Goal: Find specific page/section: Find specific page/section

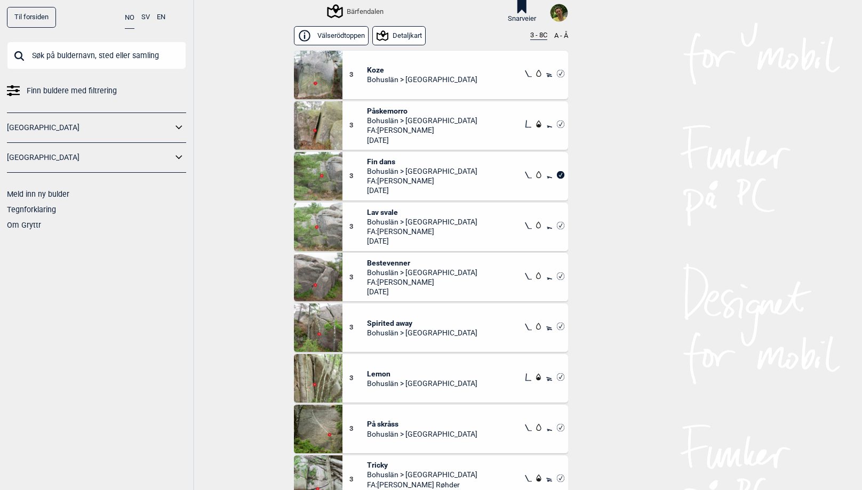
click at [92, 57] on input "text" at bounding box center [96, 56] width 179 height 28
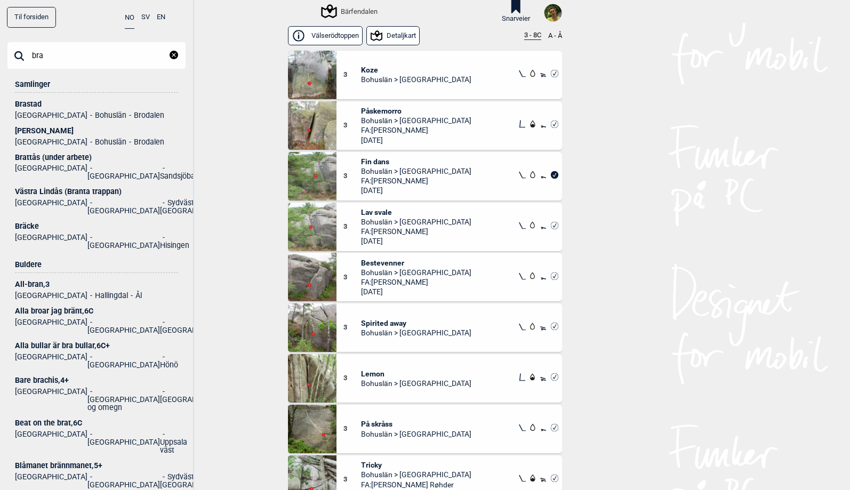
click at [55, 56] on input "bra" at bounding box center [96, 56] width 179 height 28
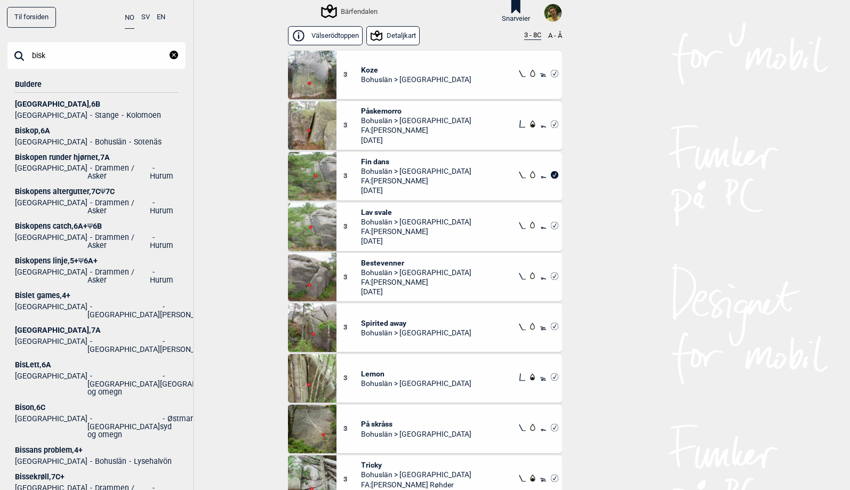
type input "bisk"
click at [32, 132] on div "Biskop , 6A" at bounding box center [96, 131] width 163 height 8
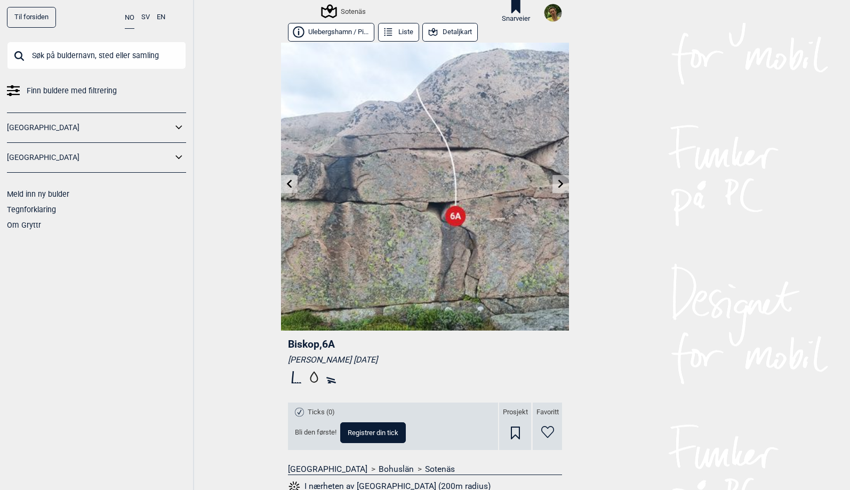
click at [121, 57] on input "text" at bounding box center [96, 56] width 179 height 28
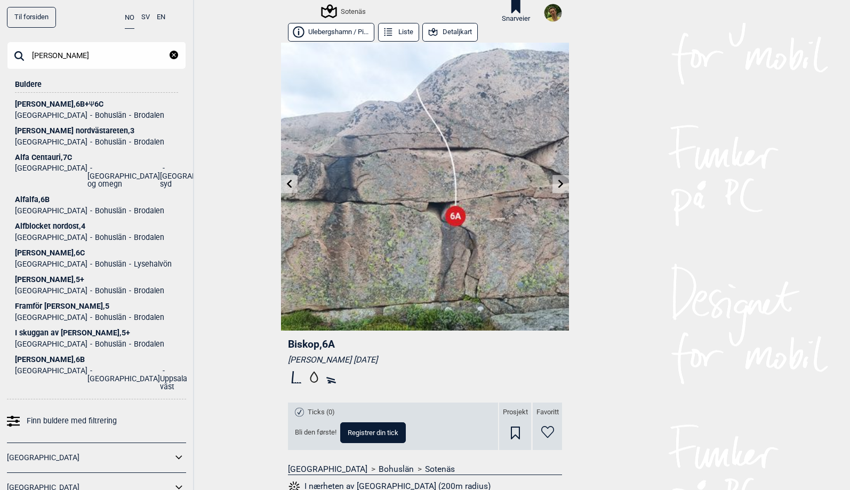
type input "alf"
click at [33, 102] on div "Alf , 6B+ Ψ 6C" at bounding box center [96, 104] width 163 height 8
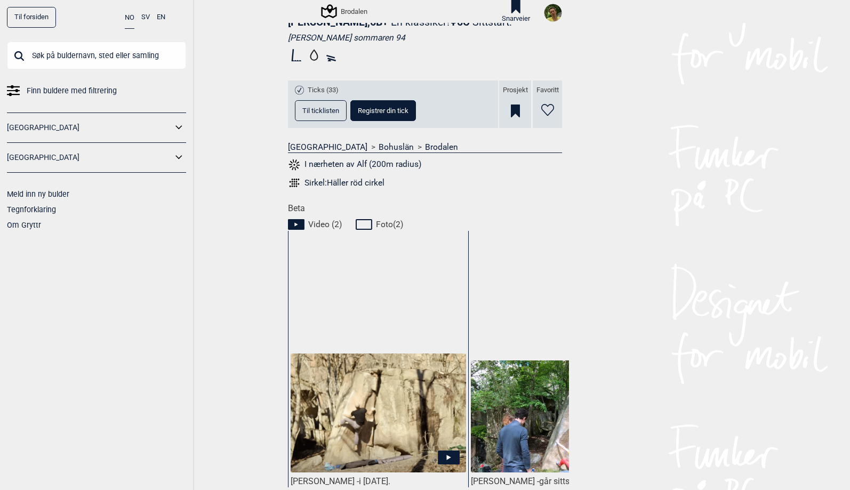
scroll to position [495, 0]
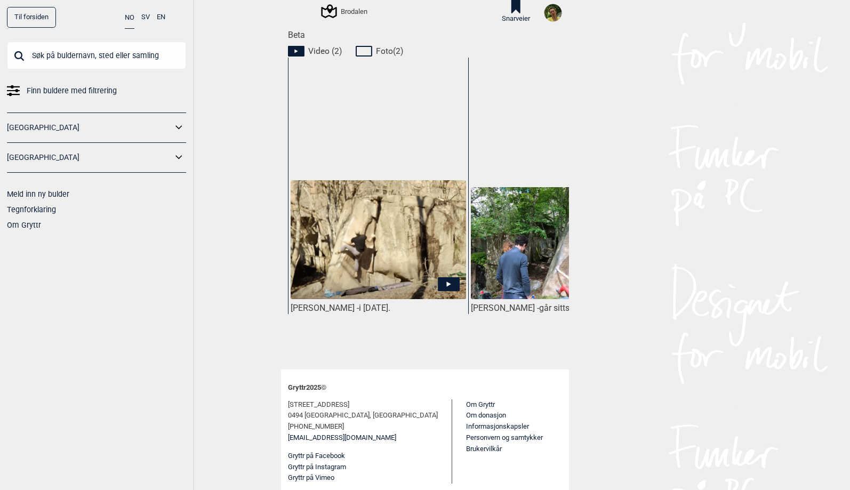
click at [57, 56] on input "text" at bounding box center [96, 56] width 179 height 28
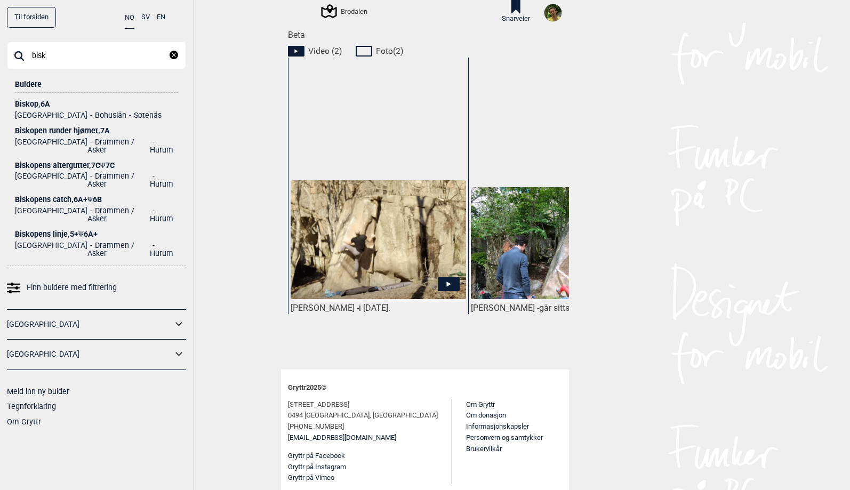
type input "bisk"
click at [33, 104] on ul "Biskop , 6A Sverige Bohuslän Sotenäs Biskopen runder hjørnet , 7A Norge Drammen…" at bounding box center [96, 175] width 163 height 165
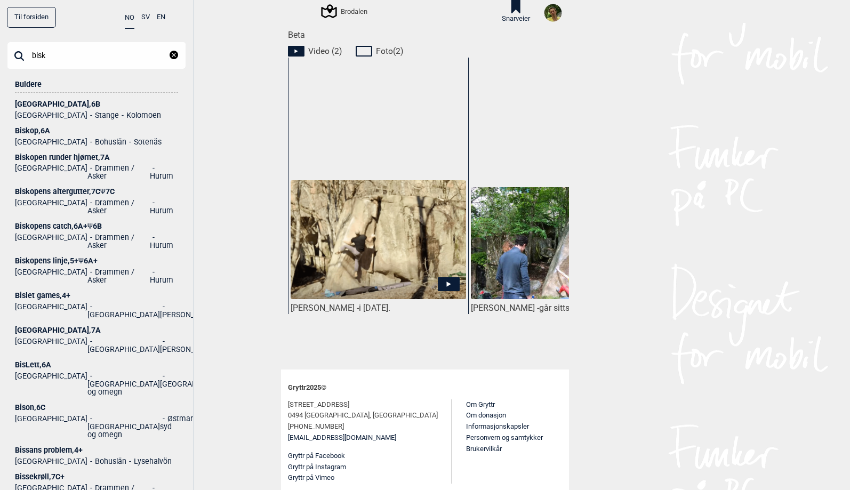
click at [28, 131] on div "Biskop , 6A" at bounding box center [96, 131] width 163 height 8
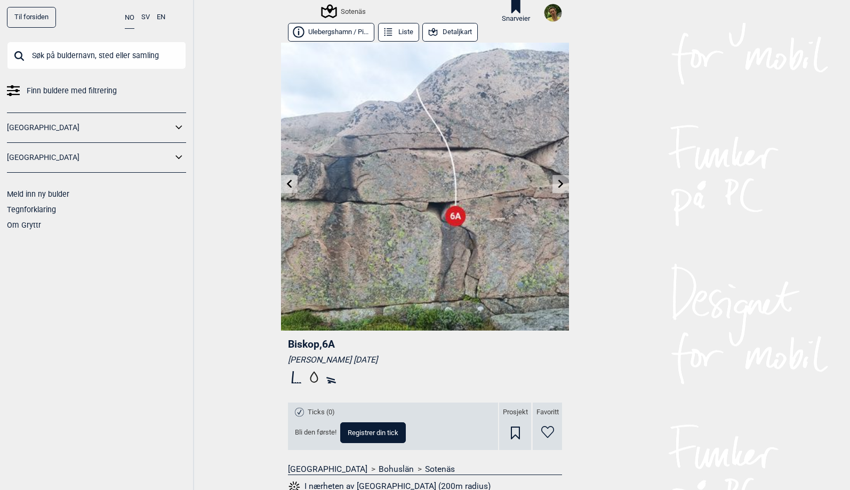
scroll to position [153, 0]
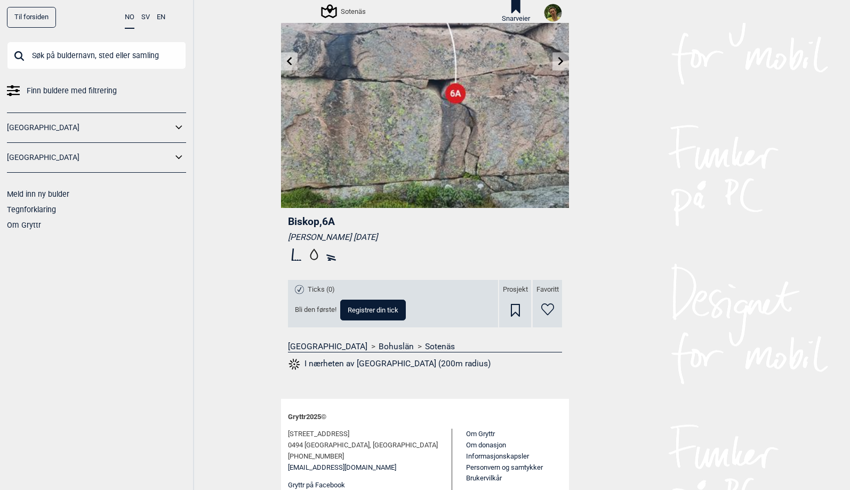
scroll to position [153, 0]
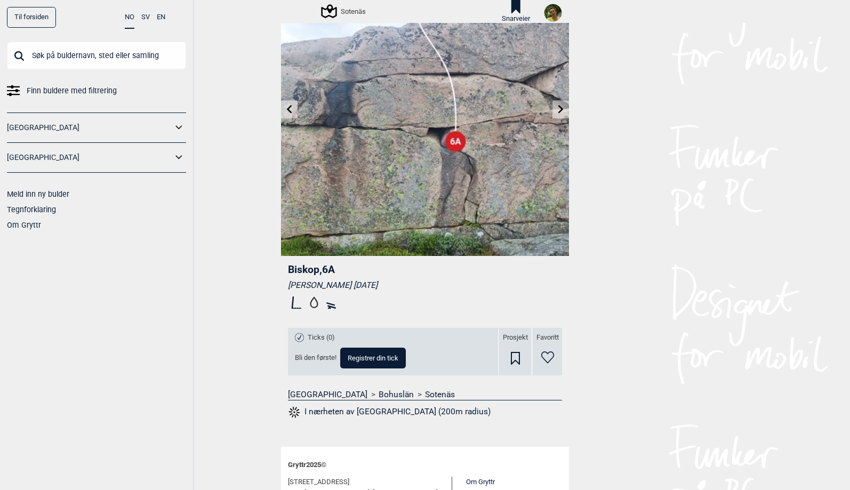
scroll to position [153, 0]
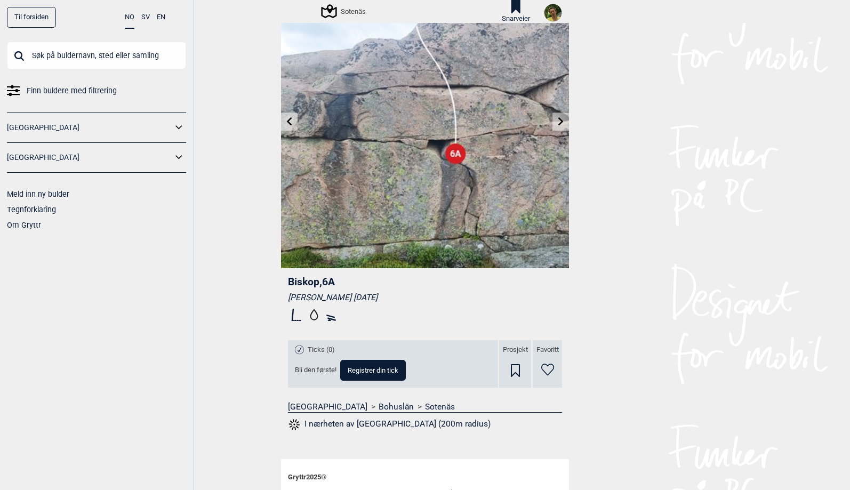
scroll to position [153, 0]
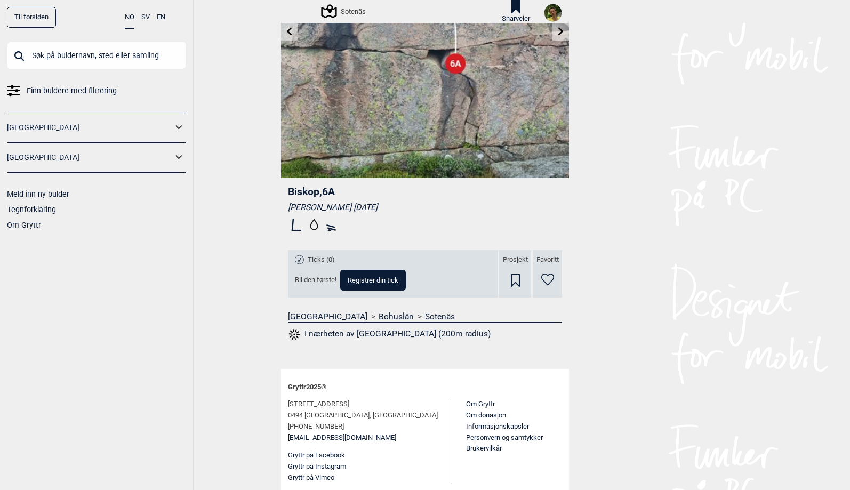
click at [38, 17] on link "Til forsiden" at bounding box center [31, 17] width 49 height 21
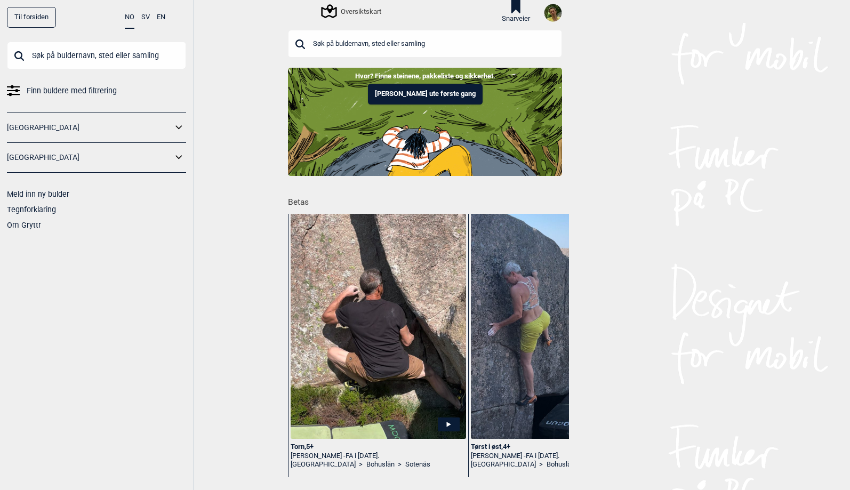
click at [130, 52] on input "text" at bounding box center [96, 56] width 179 height 28
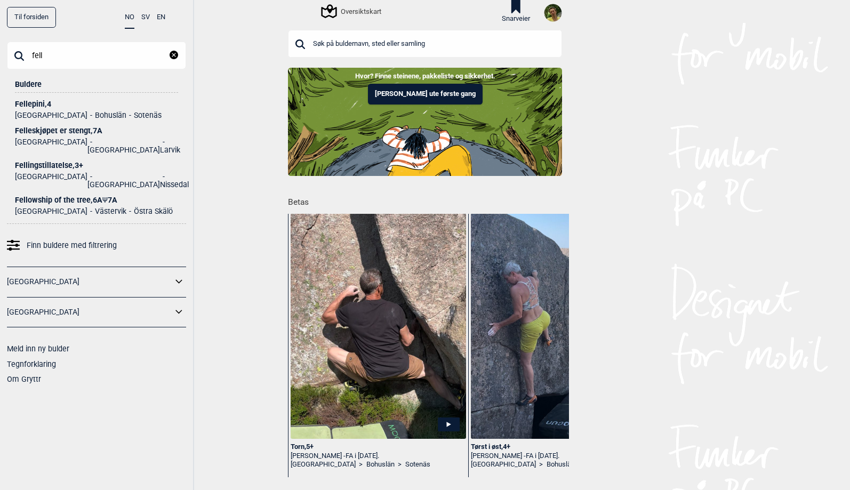
type input "fell"
click at [43, 102] on div "Fellepini , 4" at bounding box center [96, 104] width 163 height 8
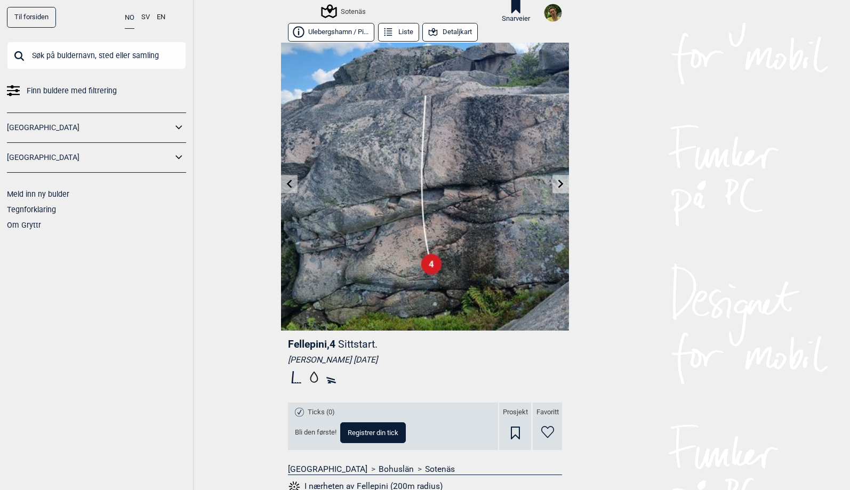
click at [25, 14] on link "Til forsiden" at bounding box center [31, 17] width 49 height 21
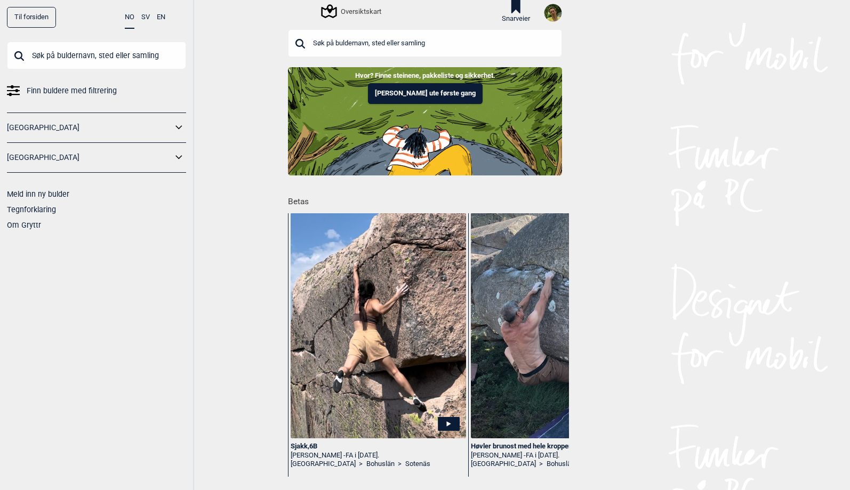
click at [457, 421] on icon at bounding box center [449, 424] width 22 height 14
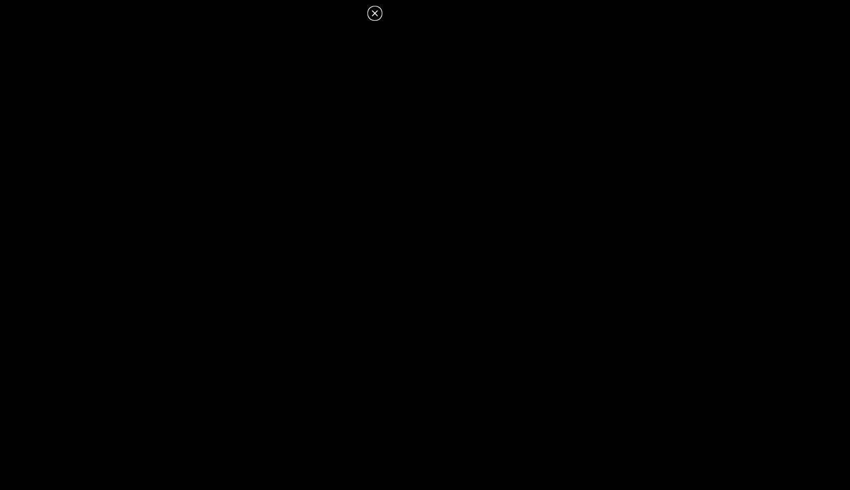
click at [373, 10] on icon at bounding box center [374, 13] width 13 height 13
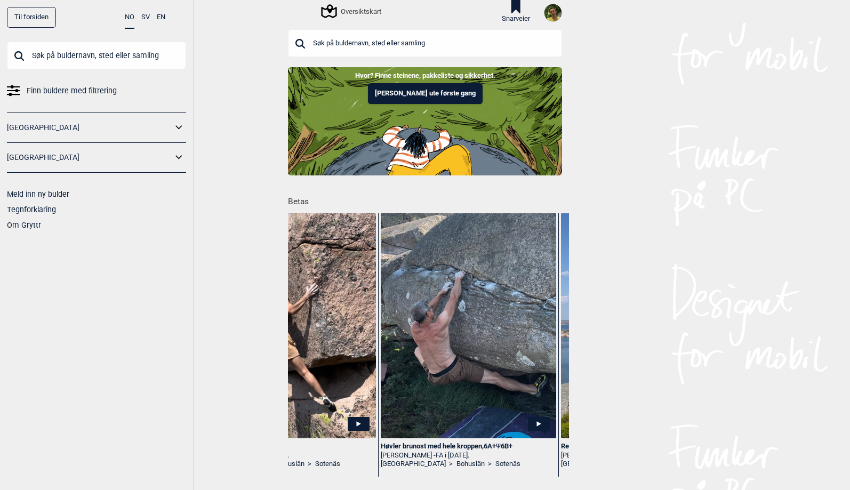
scroll to position [0, 212]
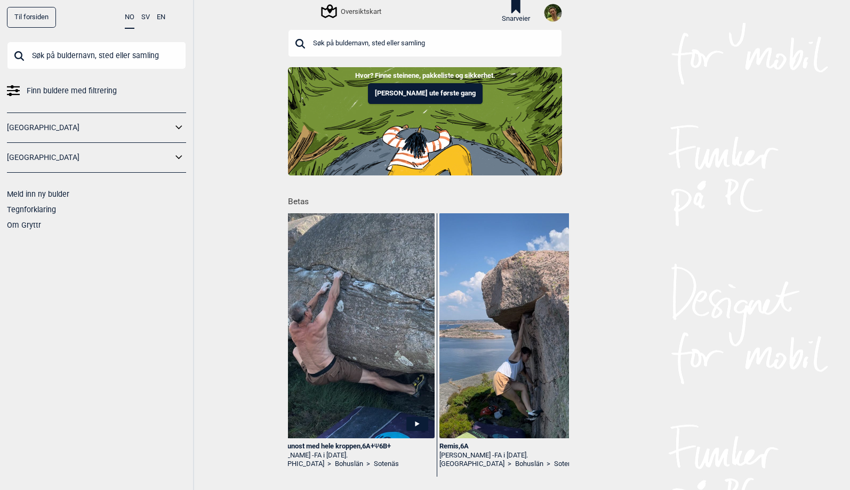
click at [418, 420] on icon at bounding box center [417, 424] width 22 height 14
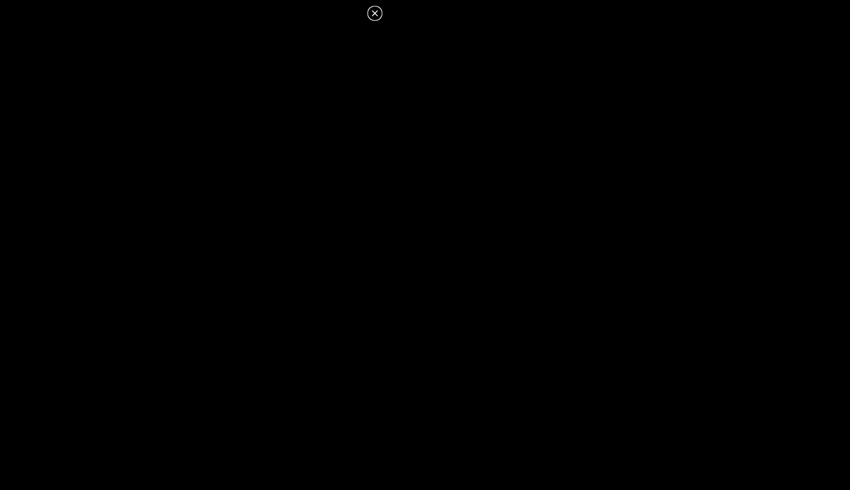
click at [373, 15] on icon at bounding box center [375, 13] width 6 height 6
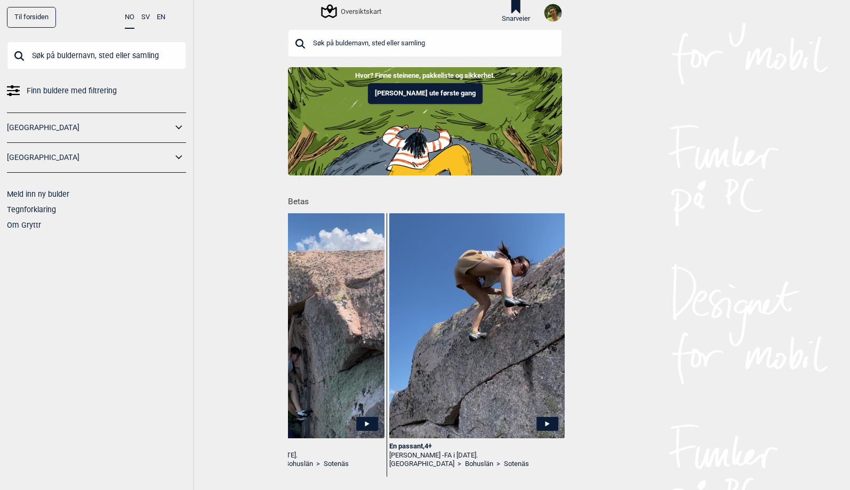
scroll to position [0, 499]
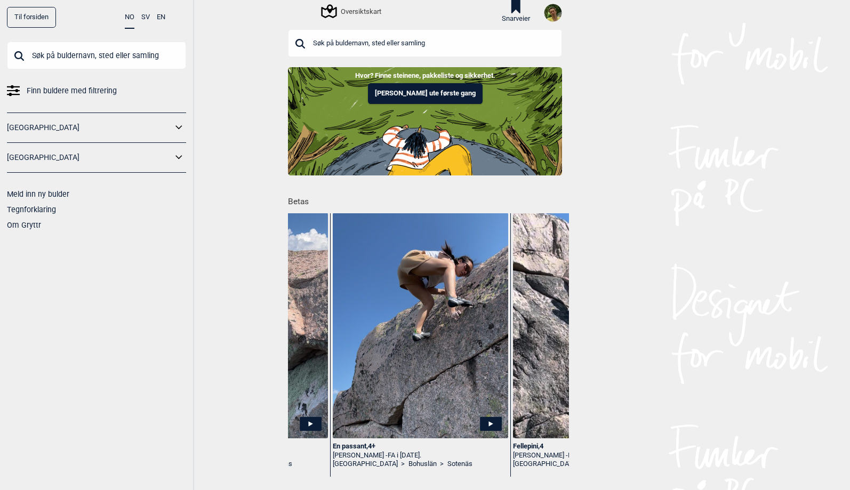
click at [476, 397] on img at bounding box center [420, 326] width 175 height 226
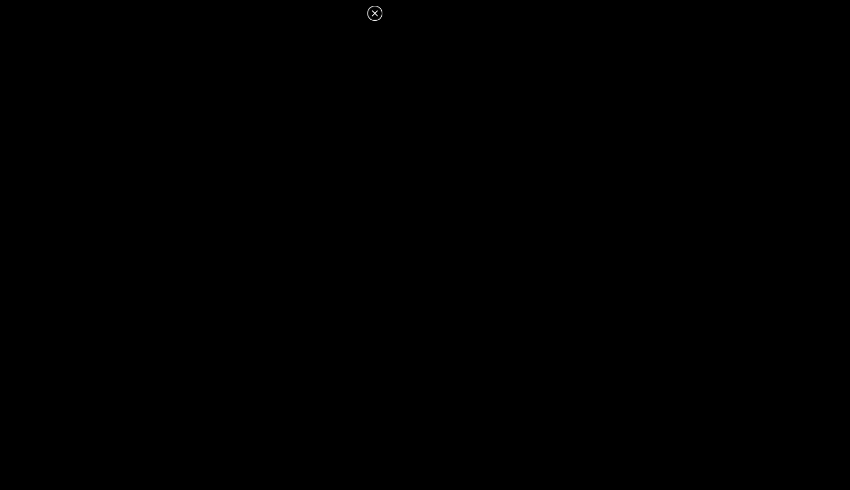
click at [374, 15] on icon at bounding box center [374, 13] width 13 height 13
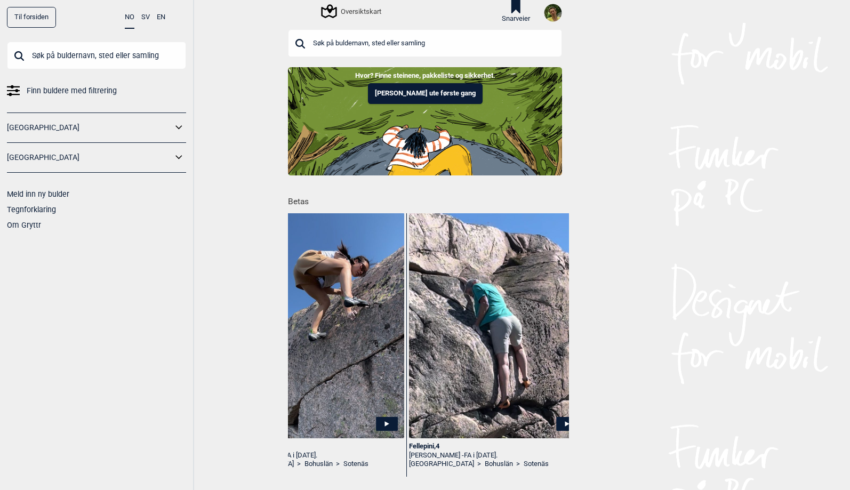
scroll to position [0, 604]
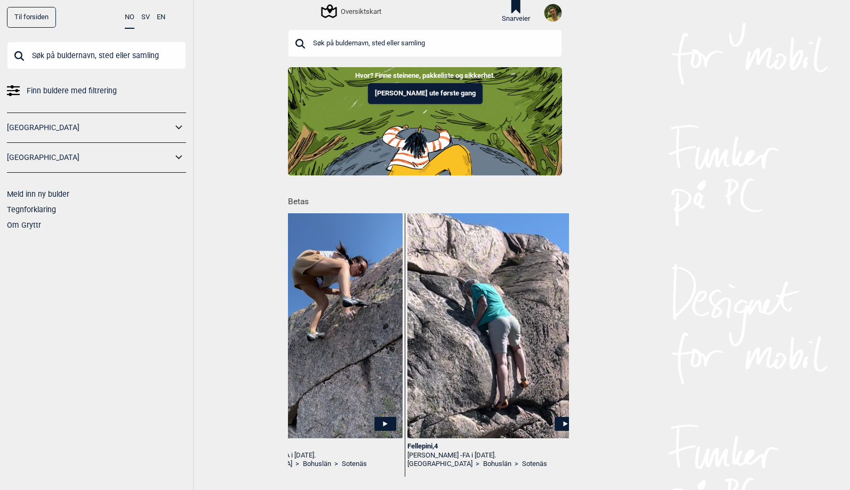
click at [477, 332] on img at bounding box center [494, 326] width 175 height 226
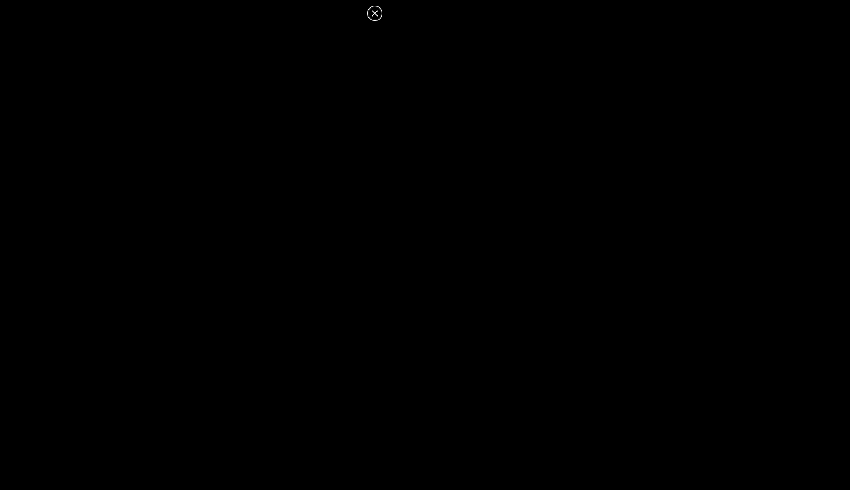
click at [375, 13] on icon at bounding box center [375, 13] width 6 height 6
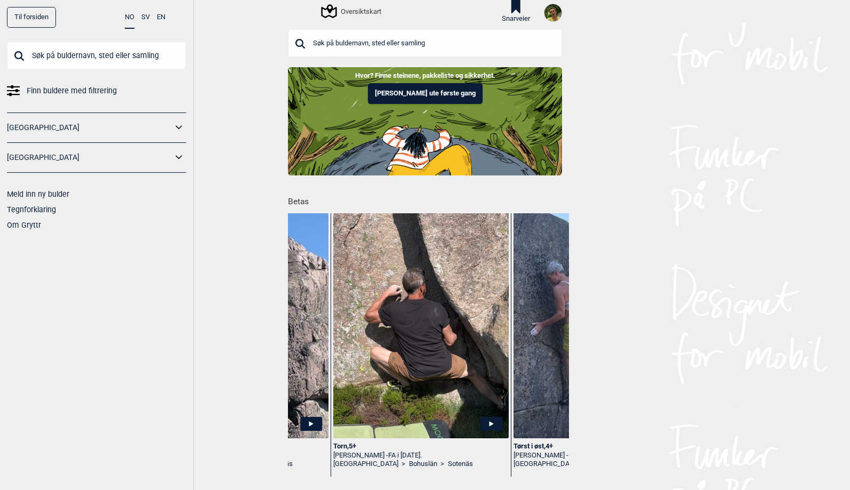
scroll to position [0, 858]
click at [492, 424] on icon at bounding box center [492, 423] width 4 height 5
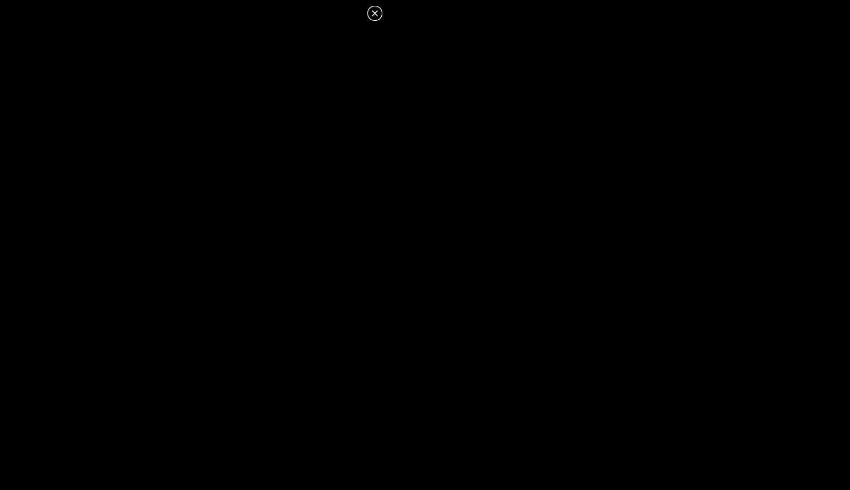
click at [375, 13] on icon at bounding box center [375, 13] width 6 height 6
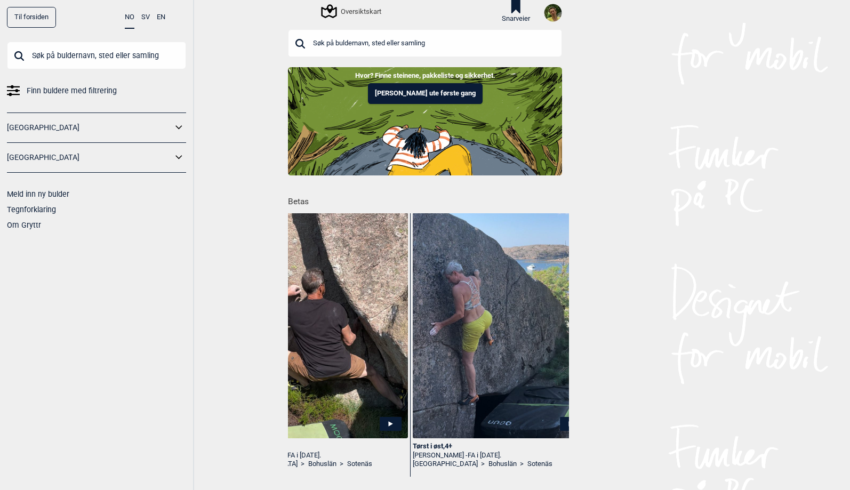
scroll to position [0, 1052]
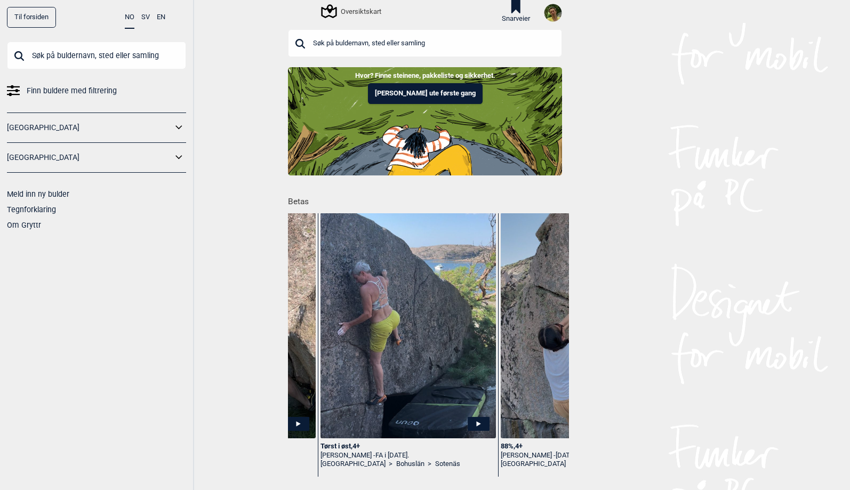
click at [477, 416] on img at bounding box center [407, 326] width 175 height 226
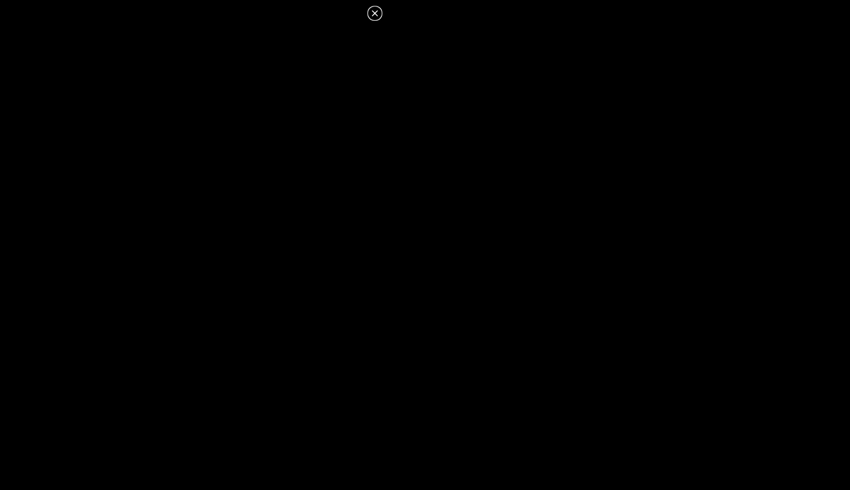
click at [375, 13] on icon at bounding box center [375, 13] width 6 height 6
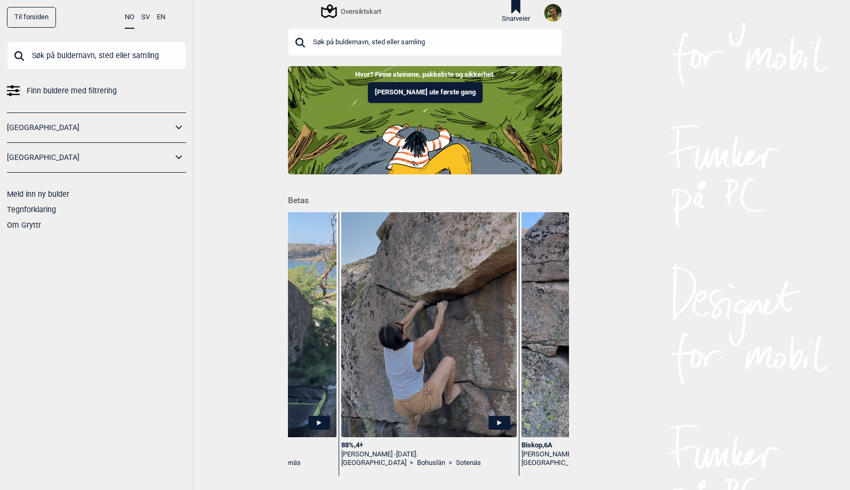
scroll to position [0, 1221]
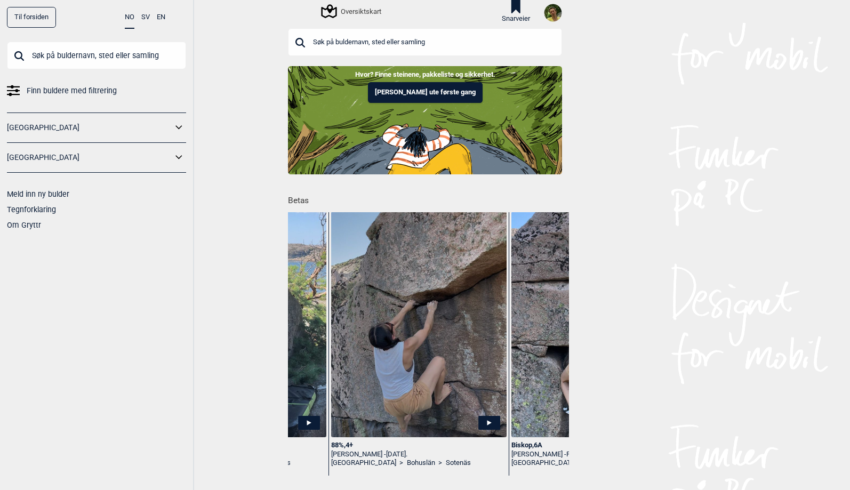
click at [488, 420] on icon at bounding box center [489, 423] width 22 height 14
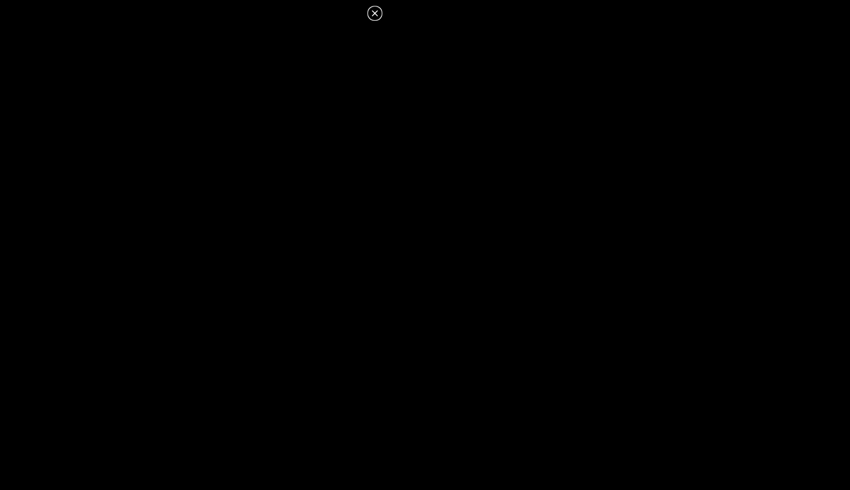
click at [376, 15] on icon at bounding box center [374, 13] width 13 height 13
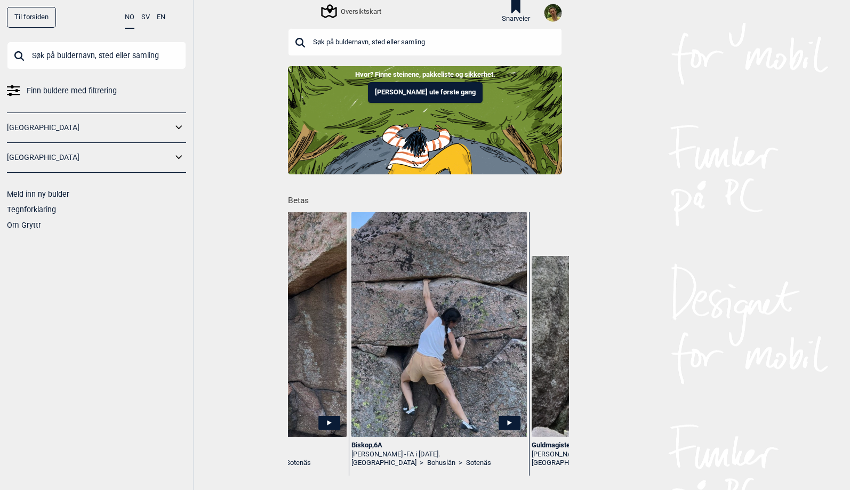
scroll to position [0, 1417]
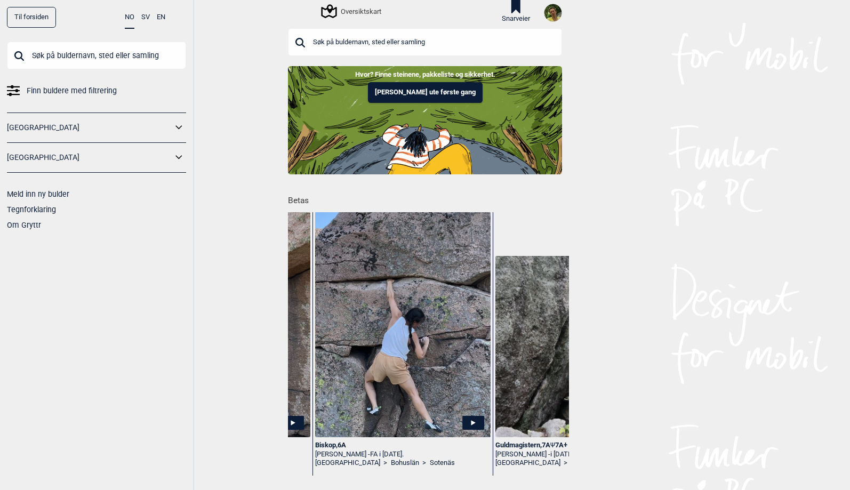
click at [418, 318] on img at bounding box center [402, 325] width 175 height 226
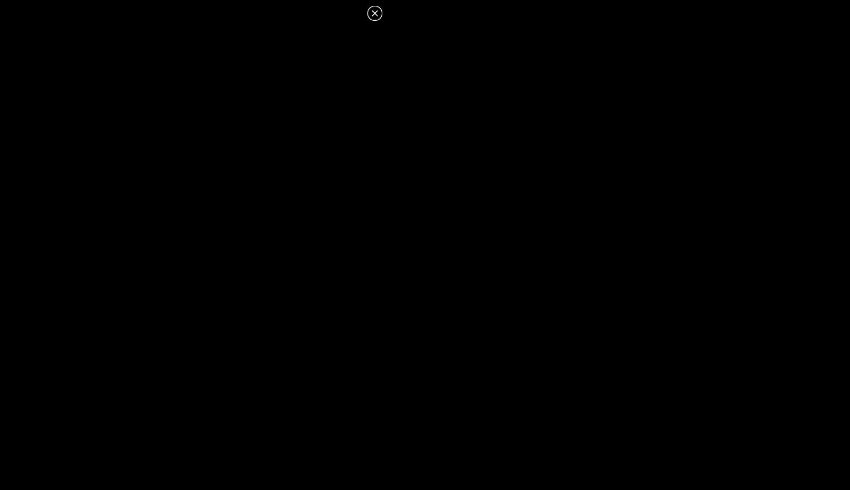
click at [374, 13] on icon at bounding box center [375, 13] width 6 height 6
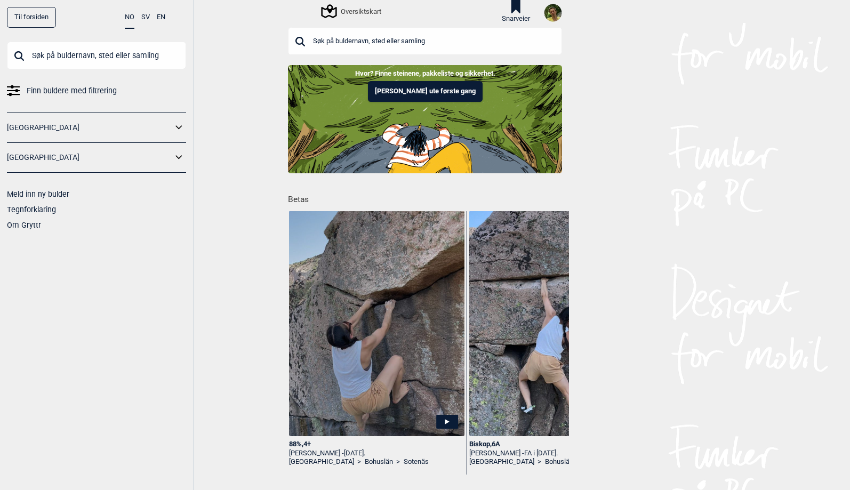
scroll to position [0, 1263]
